Goal: Task Accomplishment & Management: Manage account settings

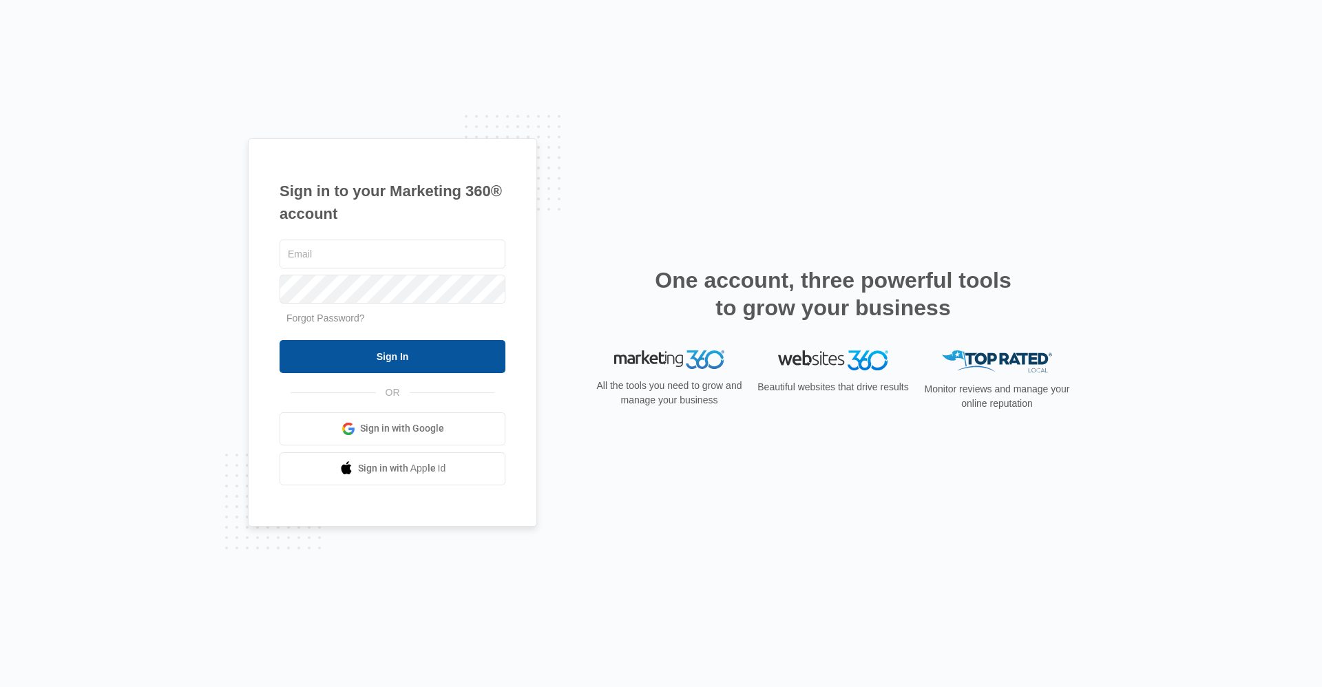
type input "[EMAIL_ADDRESS][DOMAIN_NAME]"
click at [368, 361] on input "Sign In" at bounding box center [393, 356] width 226 height 33
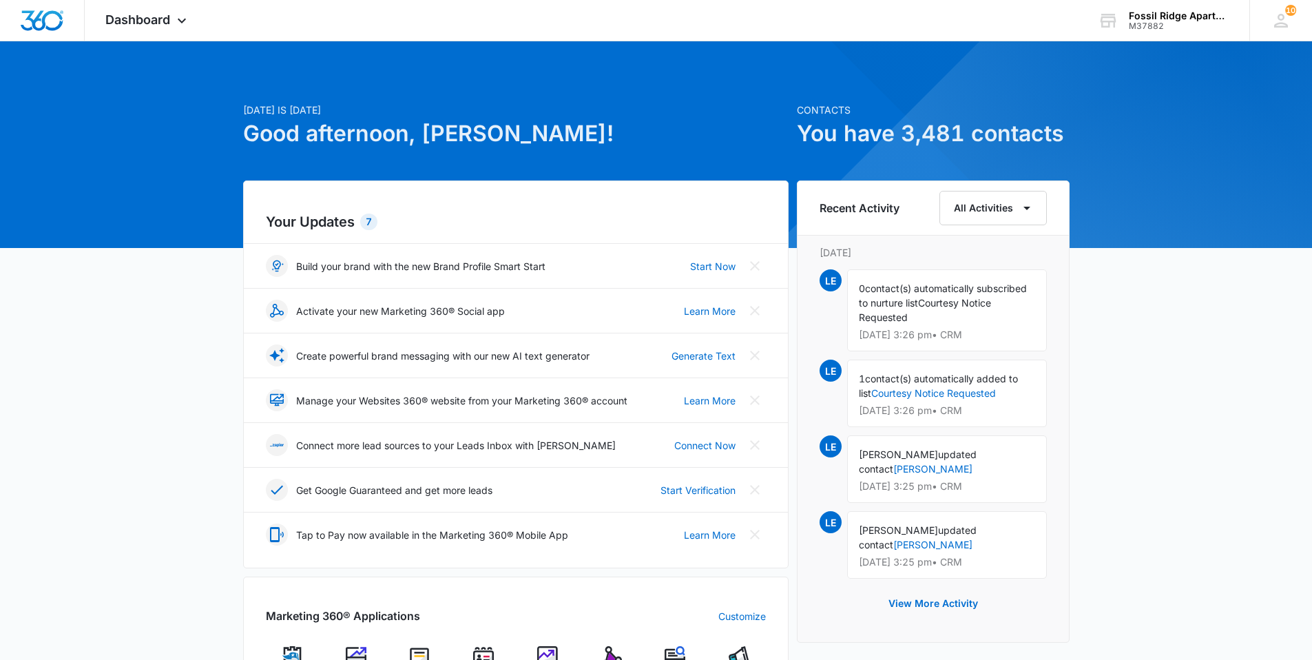
click at [485, 655] on img at bounding box center [483, 656] width 21 height 21
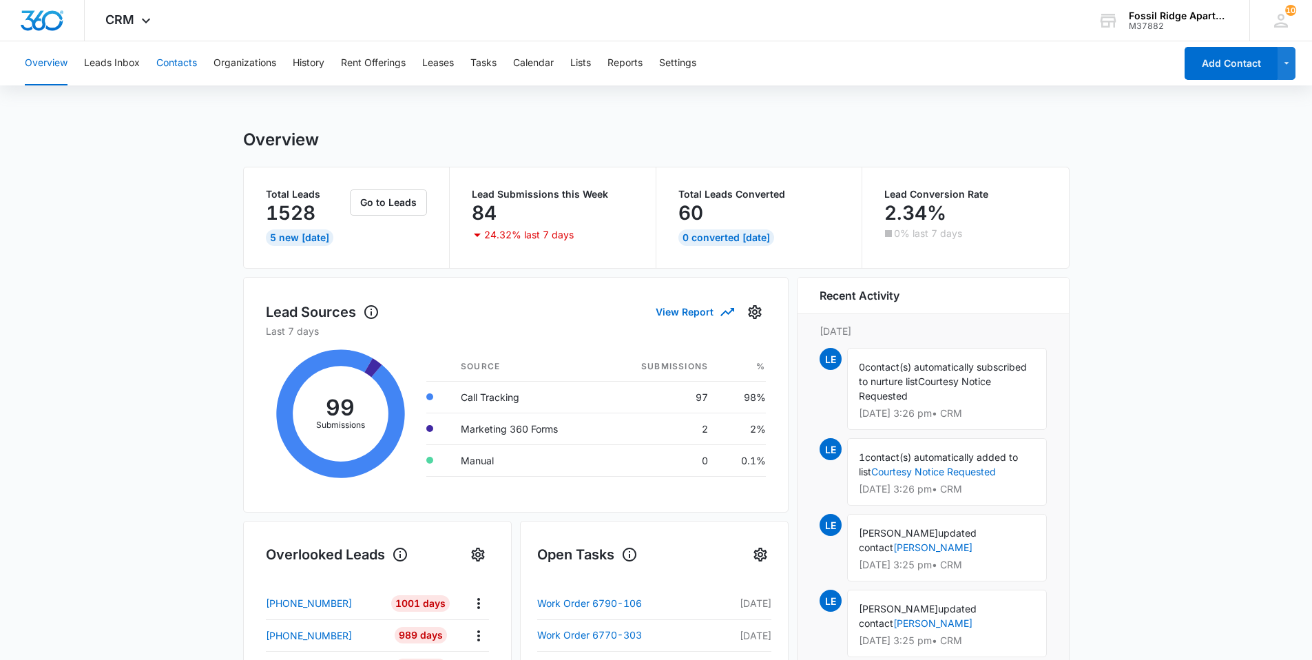
click at [171, 63] on button "Contacts" at bounding box center [176, 63] width 41 height 44
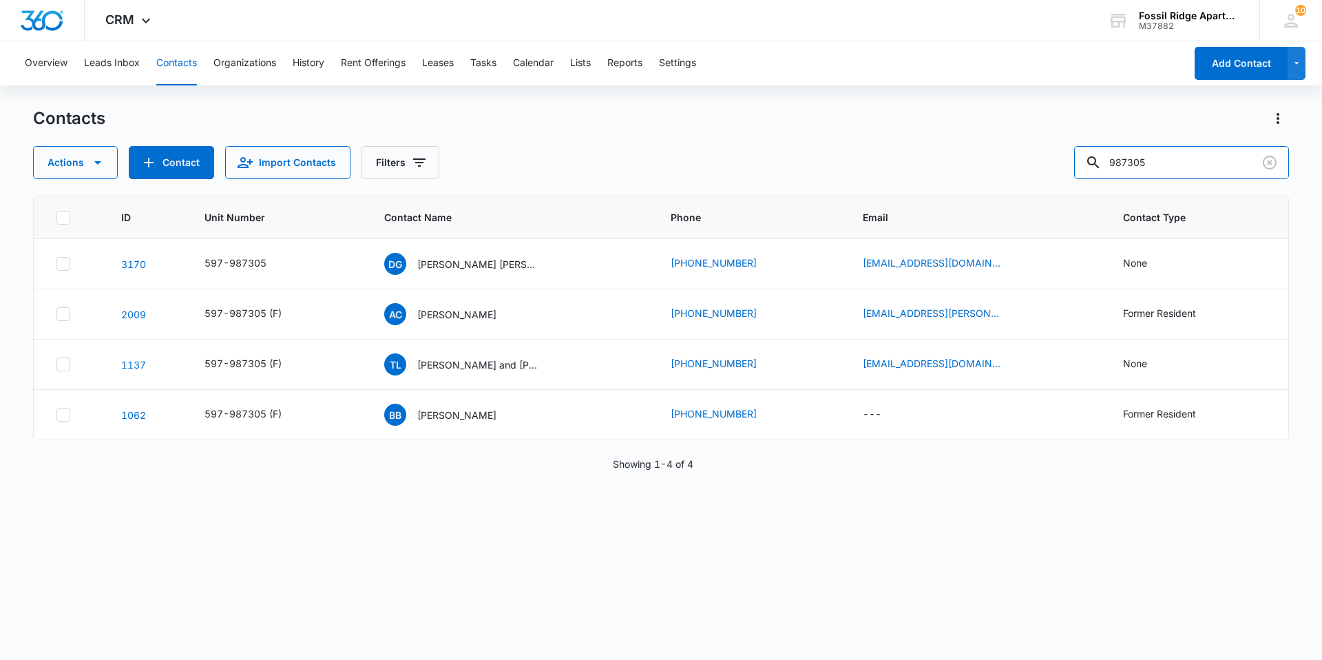
drag, startPoint x: 1171, startPoint y: 167, endPoint x: 1076, endPoint y: 171, distance: 95.8
click at [1076, 171] on div "Actions Contact Import Contacts Filters 987305" at bounding box center [661, 162] width 1256 height 33
click at [280, 266] on icon "Unit Number - 597-987305 - Select to Edit Field" at bounding box center [283, 264] width 12 height 12
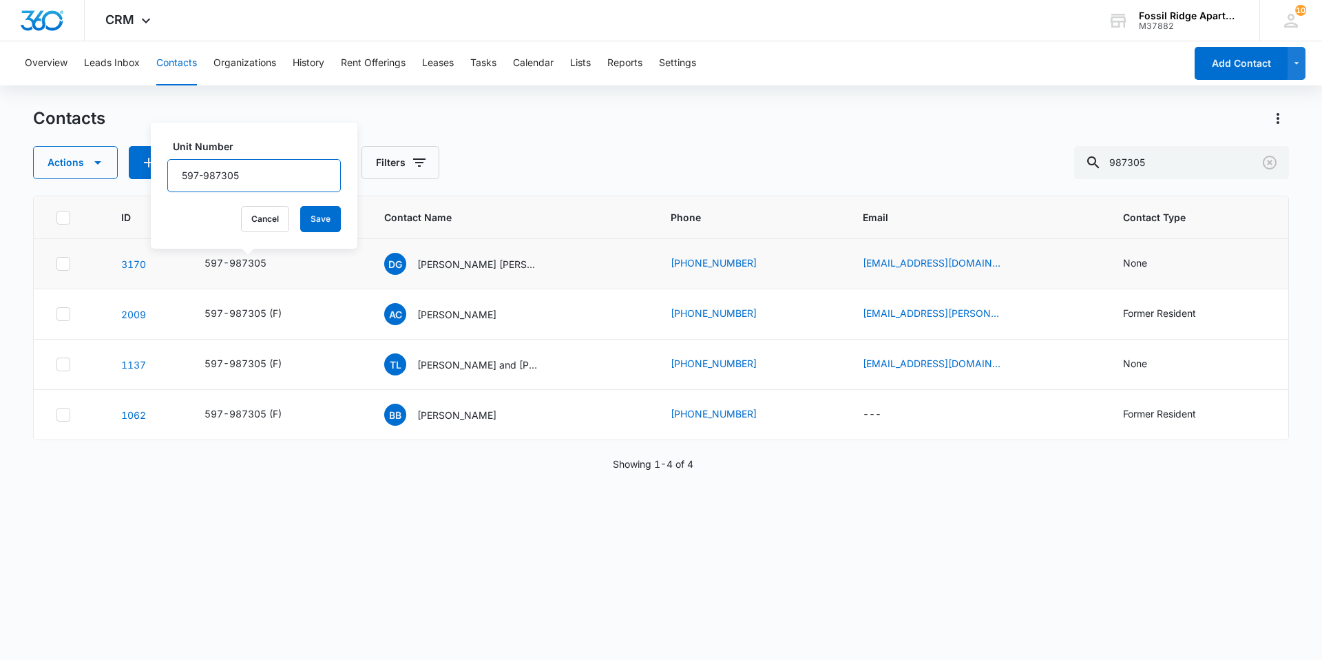
click at [260, 181] on input "597-987305" at bounding box center [254, 175] width 174 height 33
type input "597-987305(F)"
drag, startPoint x: 316, startPoint y: 217, endPoint x: 266, endPoint y: 254, distance: 62.5
click at [315, 217] on button "Save" at bounding box center [320, 219] width 41 height 26
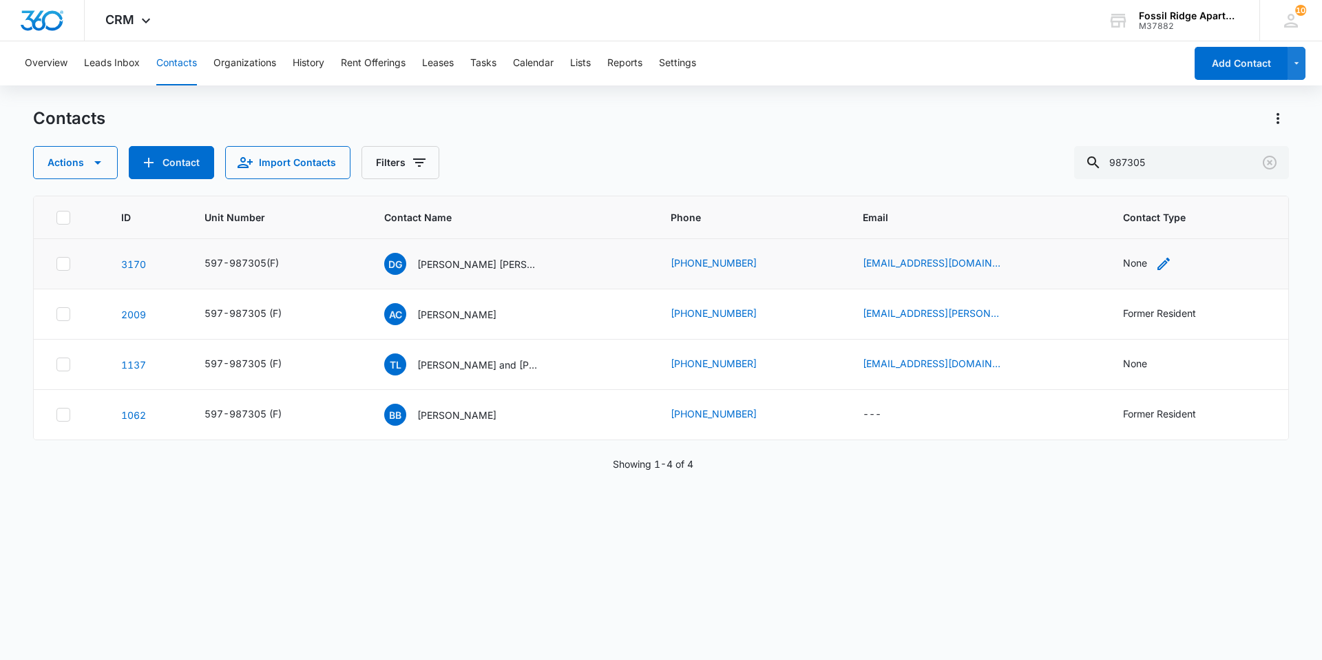
click at [1131, 265] on div "None" at bounding box center [1135, 263] width 24 height 14
click at [1180, 177] on div at bounding box center [1182, 176] width 22 height 22
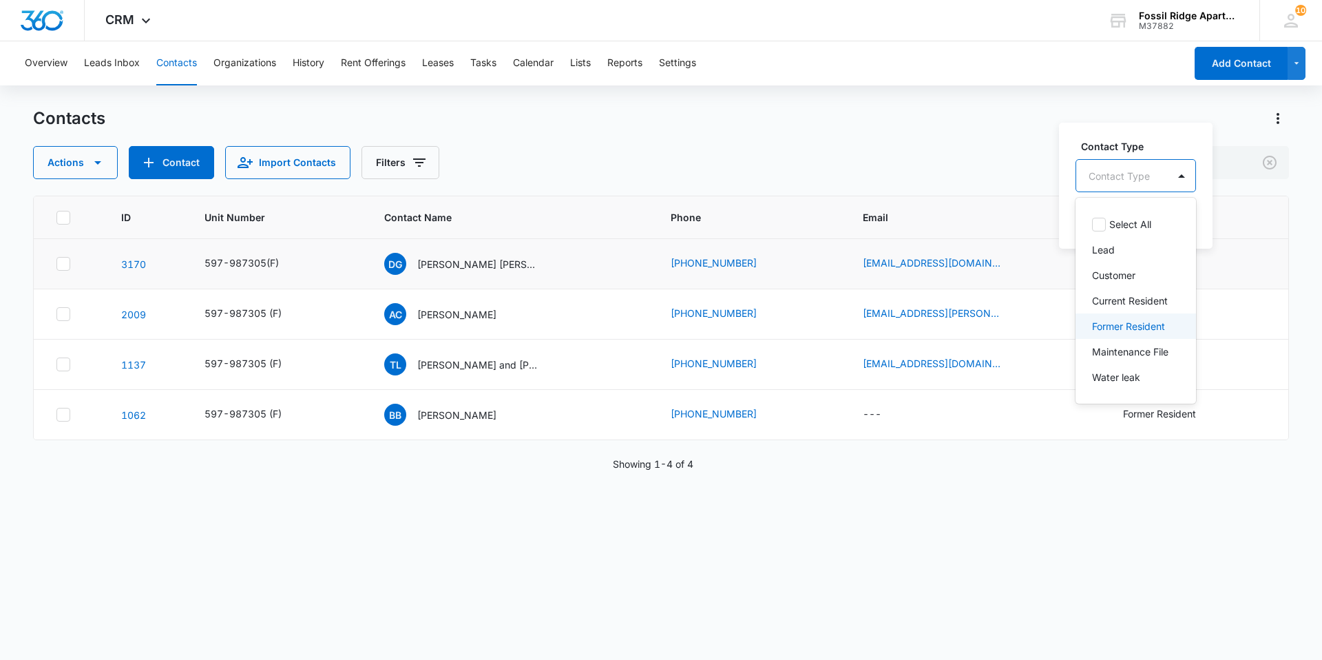
click at [1109, 329] on p "Former Resident" at bounding box center [1128, 326] width 73 height 14
click at [1180, 180] on div "Former Resident" at bounding box center [1141, 174] width 131 height 33
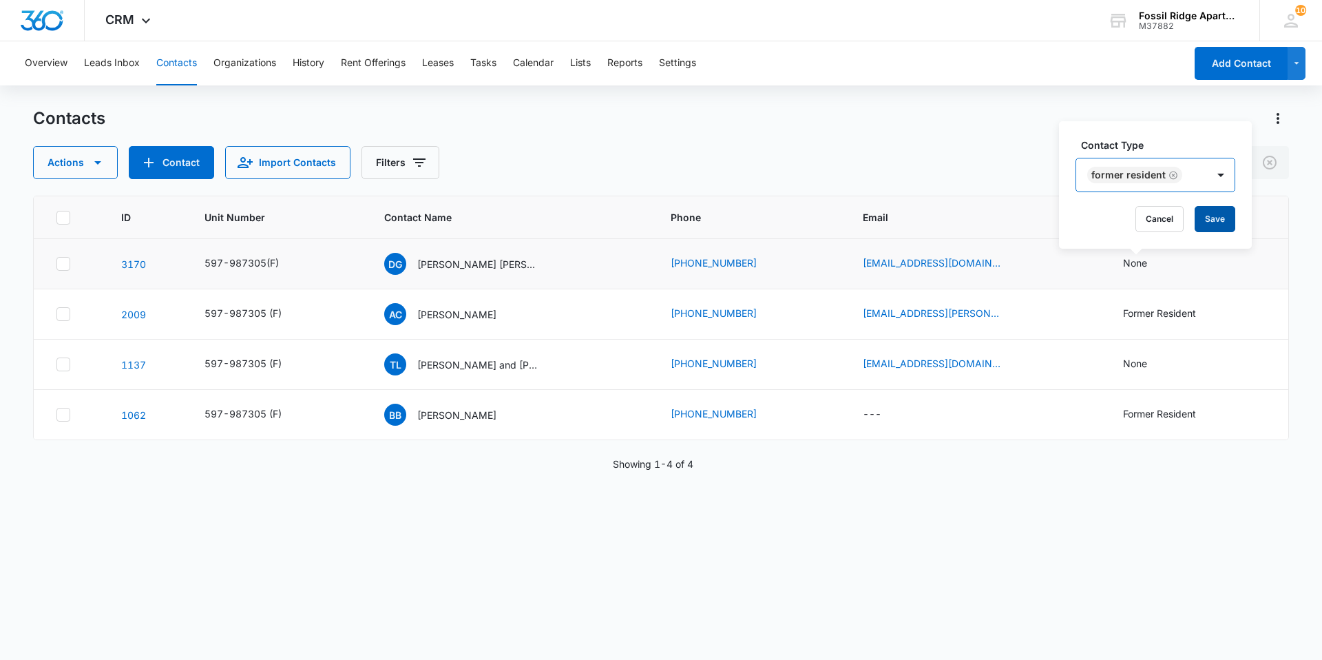
click at [1209, 222] on button "Save" at bounding box center [1215, 219] width 41 height 26
click at [463, 265] on p "Daniel Gutierrez Pina" at bounding box center [479, 264] width 124 height 14
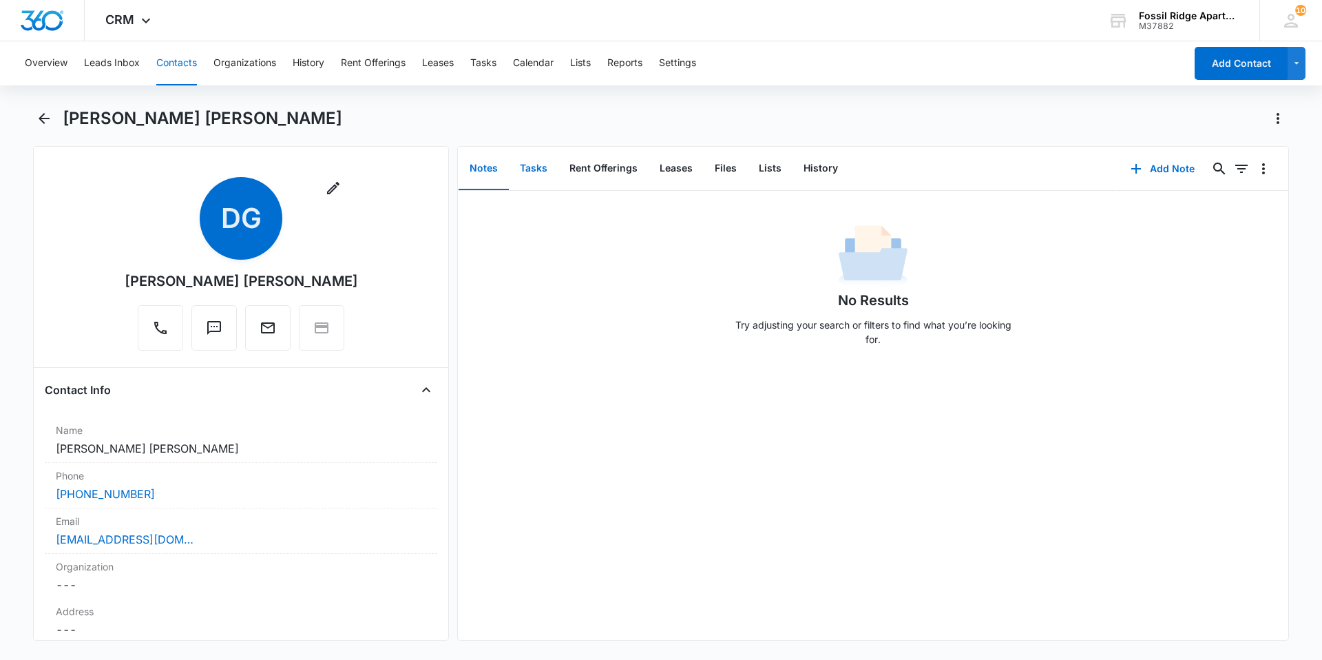
click at [525, 169] on button "Tasks" at bounding box center [534, 168] width 50 height 43
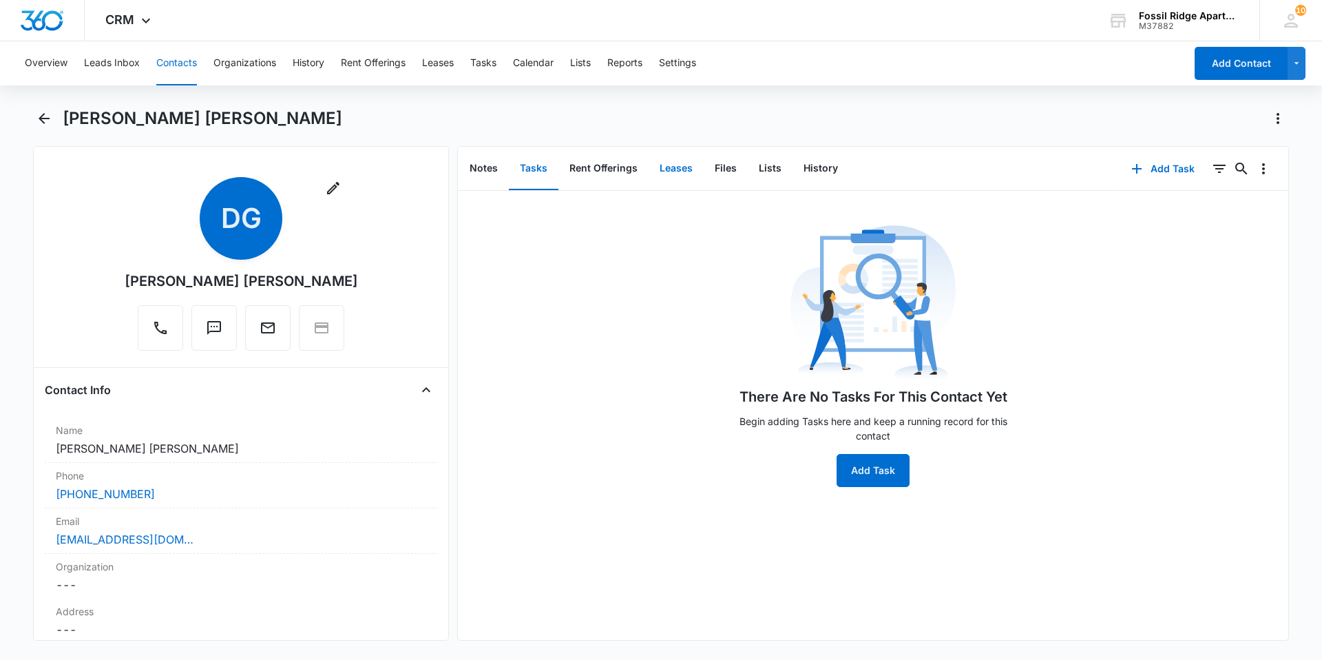
click at [667, 167] on button "Leases" at bounding box center [676, 168] width 55 height 43
click at [1123, 167] on icon "button" at bounding box center [1131, 168] width 17 height 17
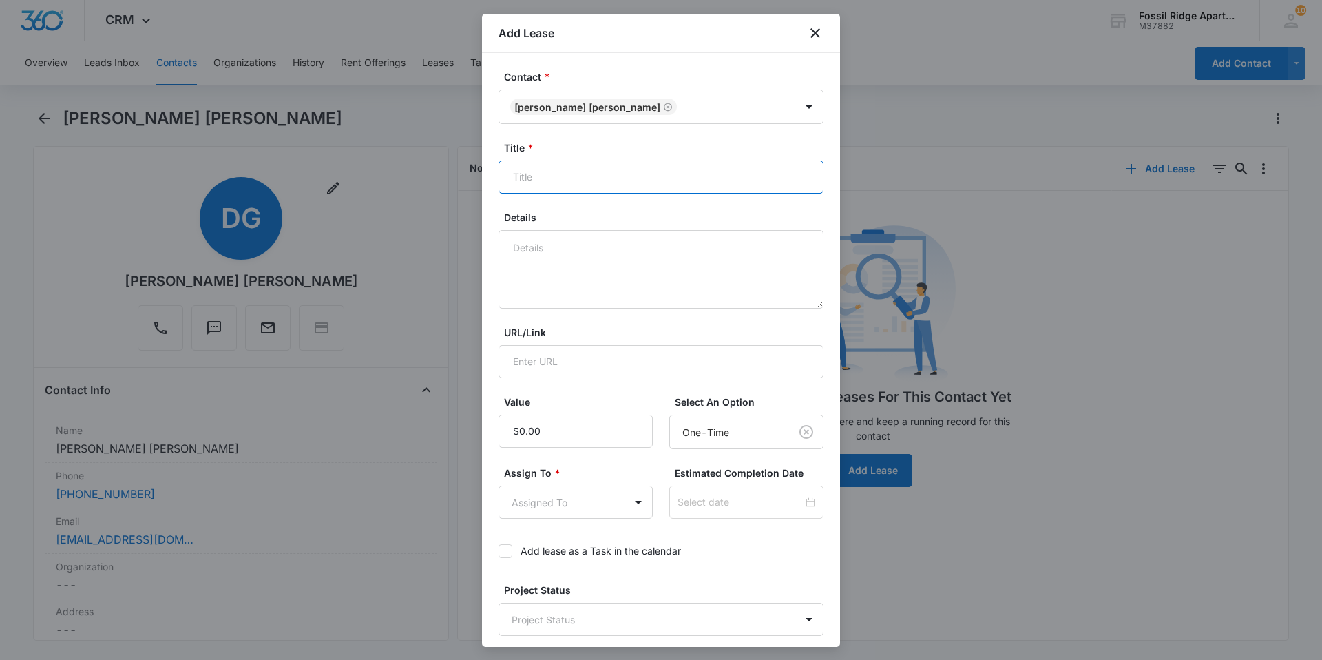
click at [552, 181] on input "Title *" at bounding box center [661, 176] width 325 height 33
click at [806, 34] on div "Add Lease" at bounding box center [661, 33] width 358 height 39
click at [816, 33] on icon "close" at bounding box center [816, 33] width 10 height 10
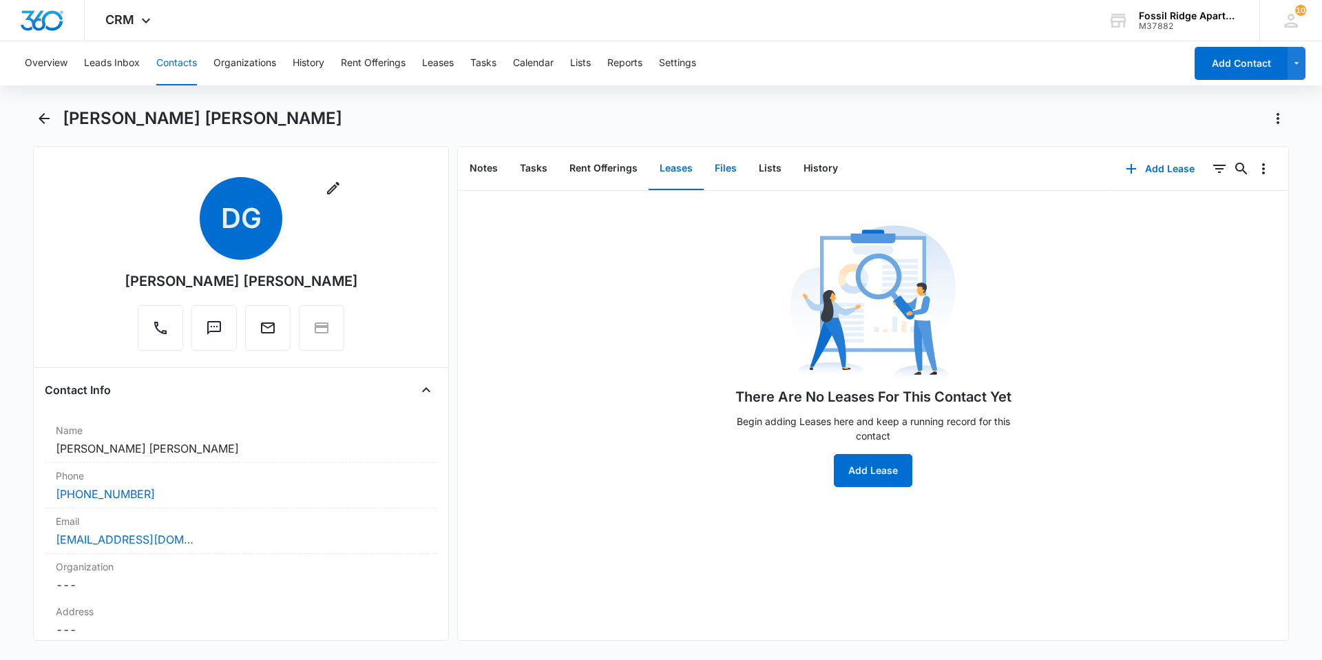
click at [718, 164] on button "Files" at bounding box center [726, 168] width 44 height 43
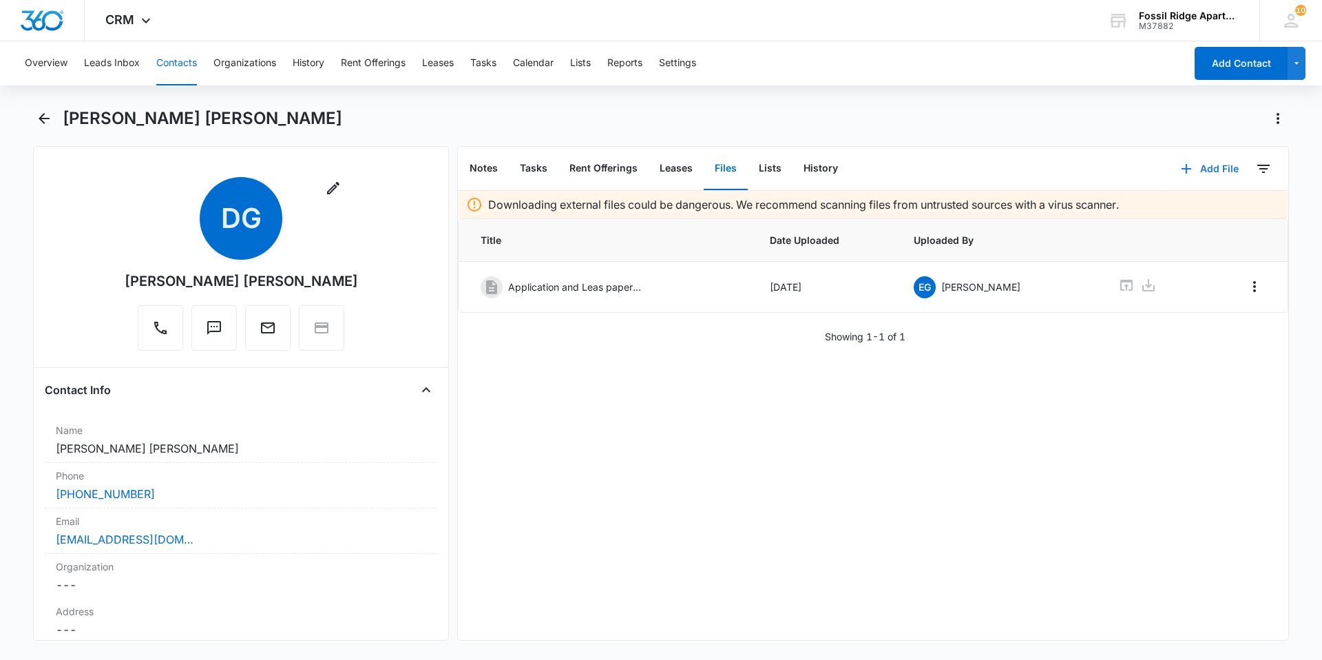
click at [1182, 169] on icon "button" at bounding box center [1187, 169] width 10 height 10
click at [1152, 215] on button "Upload Files" at bounding box center [1199, 212] width 105 height 21
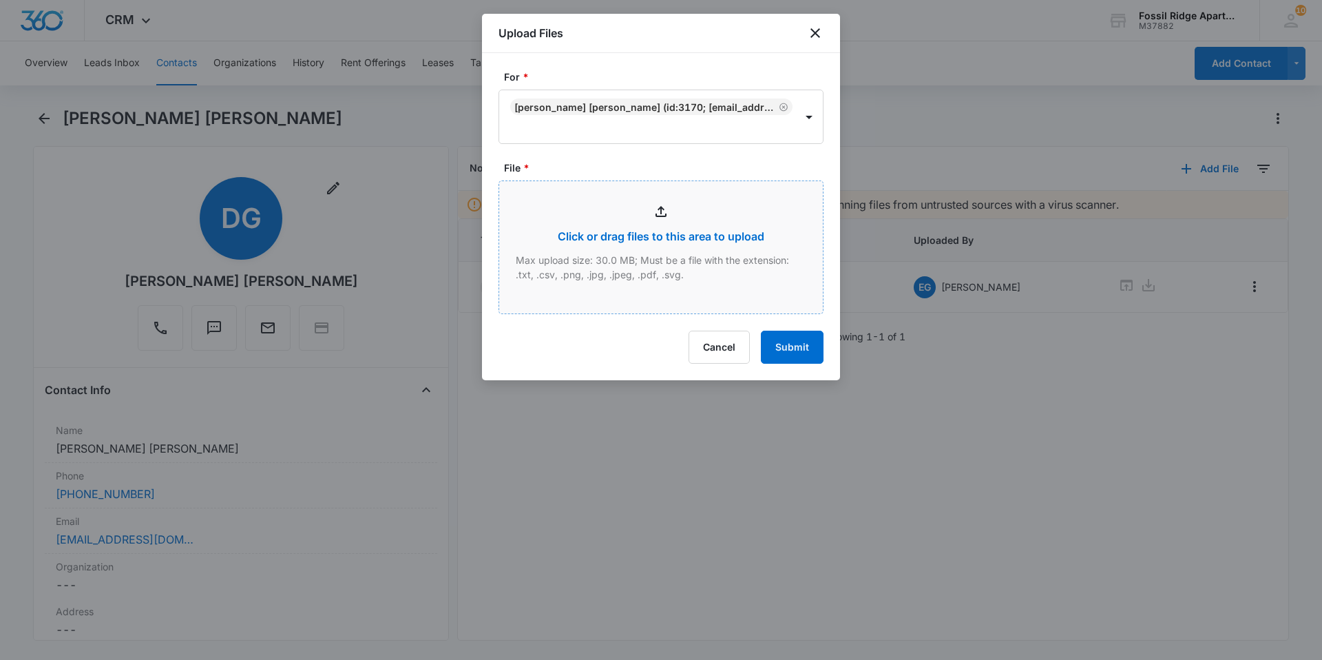
type input "C:\fakepath\Xerox Scan_10092025164234.pdf"
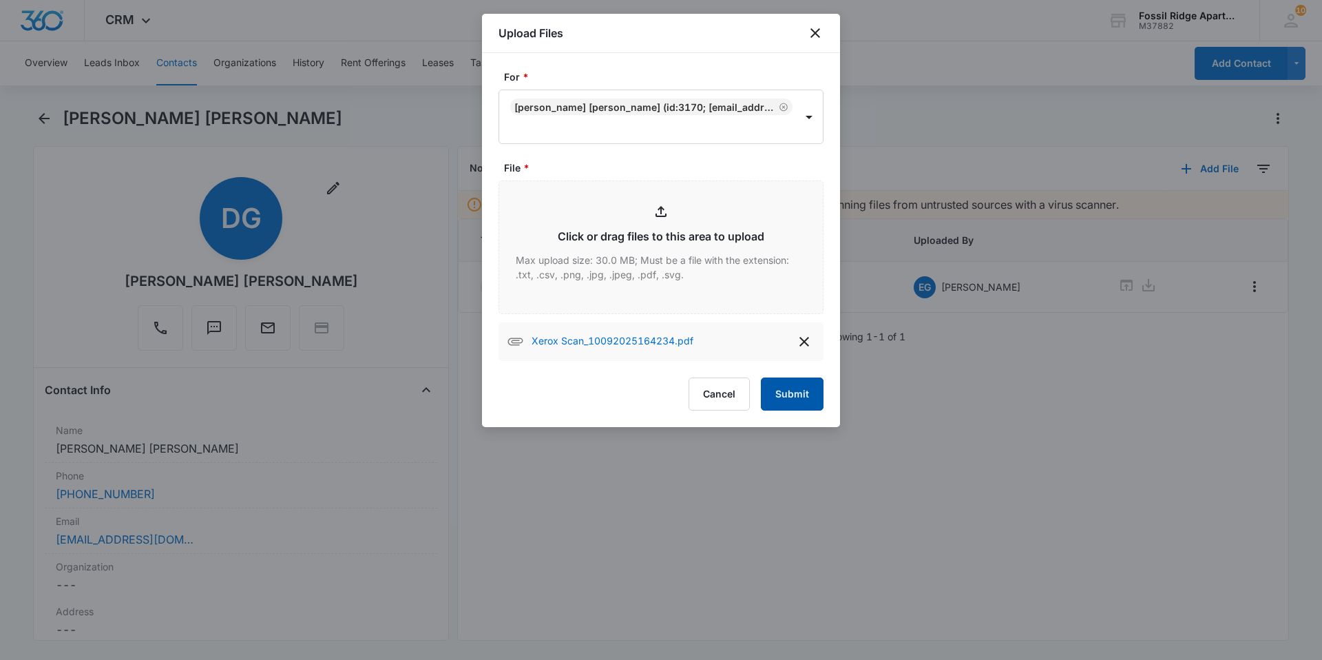
click at [797, 395] on button "Submit" at bounding box center [792, 393] width 63 height 33
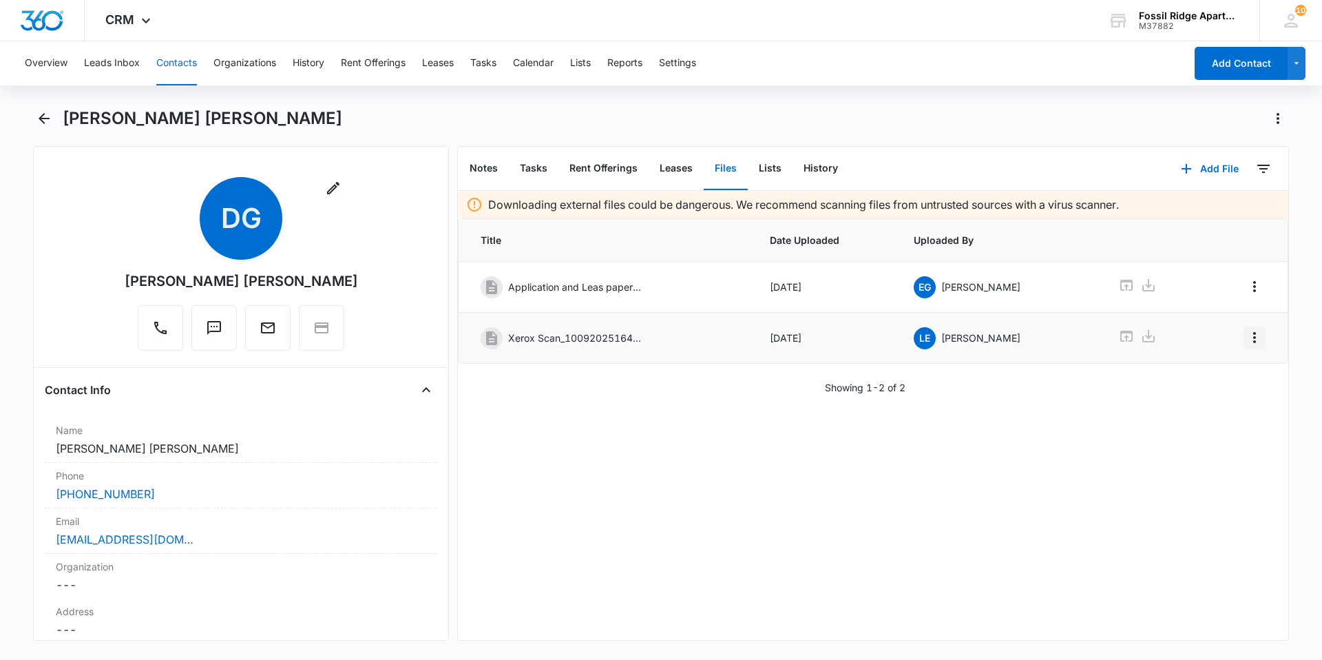
click at [1247, 335] on icon "Overflow Menu" at bounding box center [1255, 337] width 17 height 17
click at [1202, 373] on div "Edit" at bounding box center [1207, 376] width 29 height 10
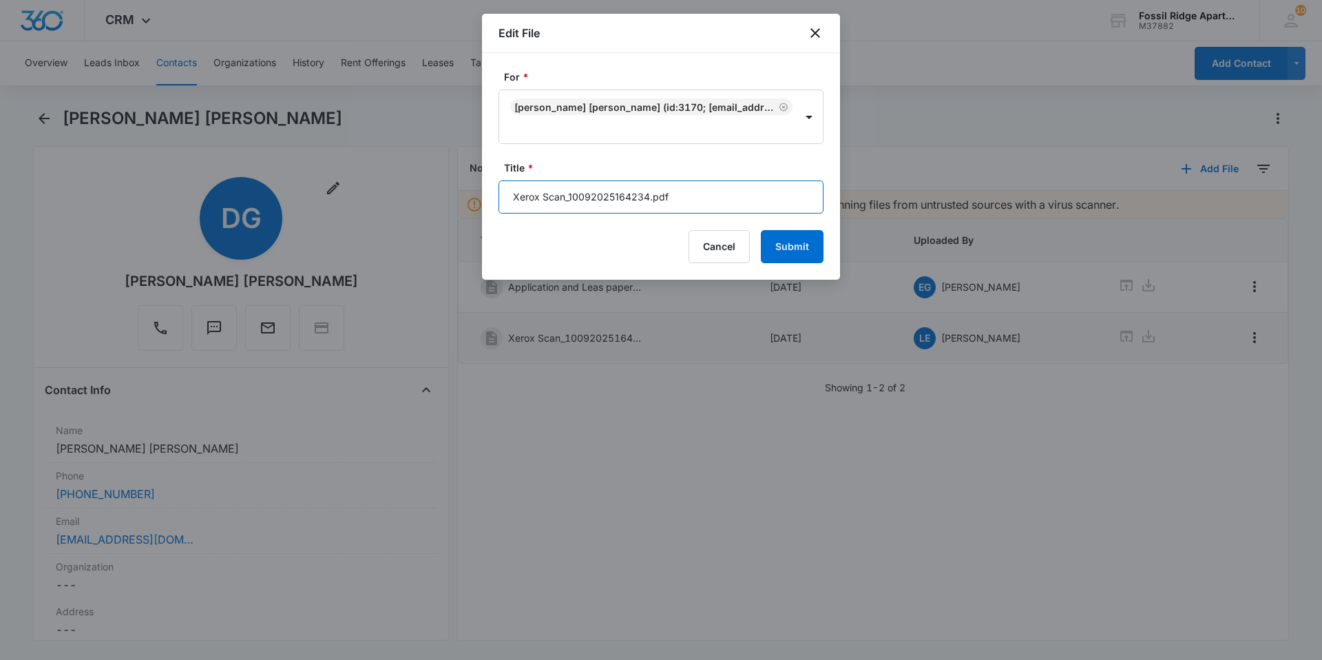
drag, startPoint x: 649, startPoint y: 191, endPoint x: 492, endPoint y: 199, distance: 157.2
click at [504, 195] on input "Xerox Scan_10092025164234.pdf" at bounding box center [661, 196] width 325 height 33
drag, startPoint x: 634, startPoint y: 197, endPoint x: 636, endPoint y: 247, distance: 50.3
click at [634, 199] on input "Disbursement 597-987305pdf" at bounding box center [661, 196] width 325 height 33
type input "Disbursement 597-987305.pdf"
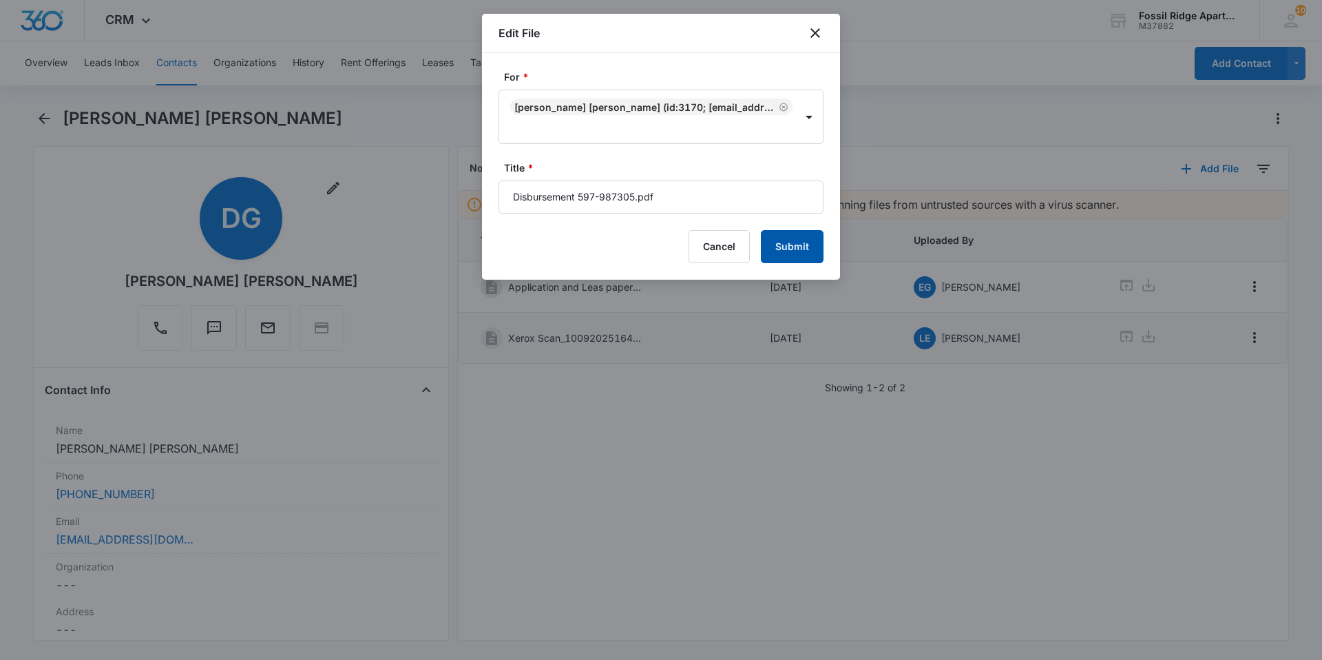
click at [794, 249] on button "Submit" at bounding box center [792, 246] width 63 height 33
